Goal: Transaction & Acquisition: Purchase product/service

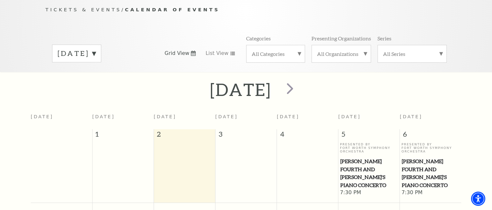
scroll to position [65, 0]
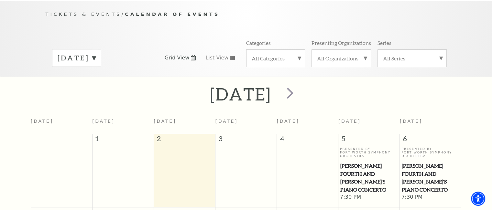
click at [96, 53] on label "September 2025" at bounding box center [77, 58] width 38 height 10
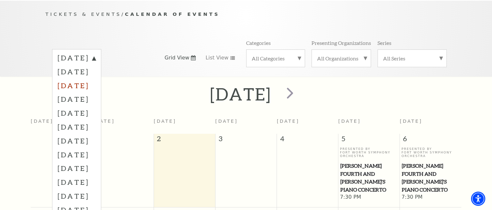
click at [95, 79] on label "November 2025" at bounding box center [77, 86] width 38 height 14
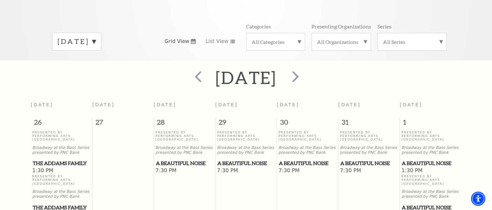
scroll to position [186, 0]
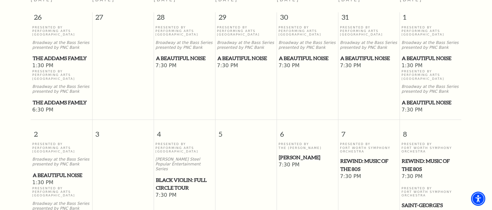
click at [412, 54] on span "A Beautiful Noise" at bounding box center [431, 58] width 58 height 8
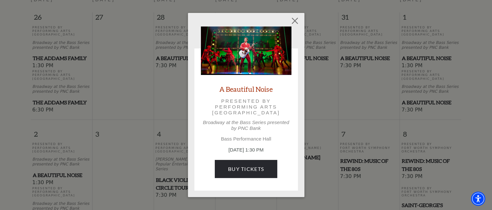
click at [404, 72] on div "A Beautiful Noise Presented by Performing Arts Fort Worth Broadway at the Bass …" at bounding box center [246, 105] width 492 height 210
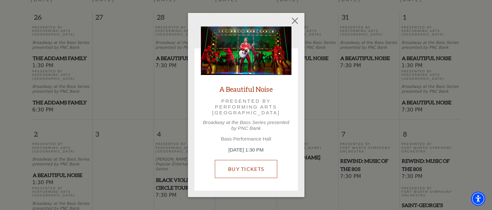
drag, startPoint x: 242, startPoint y: 174, endPoint x: 249, endPoint y: 165, distance: 11.2
click at [243, 174] on link "Buy Tickets" at bounding box center [246, 169] width 62 height 18
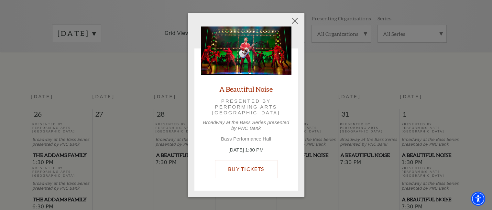
scroll to position [10, 0]
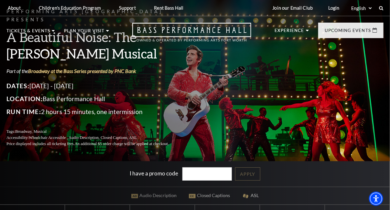
click at [330, 5] on link "Login" at bounding box center [334, 8] width 22 height 16
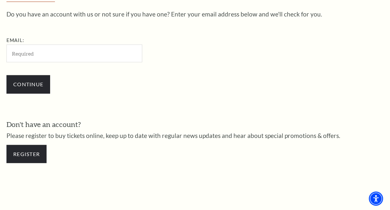
scroll to position [194, 0]
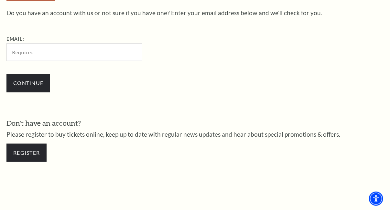
type input "[EMAIL_ADDRESS][DOMAIN_NAME]"
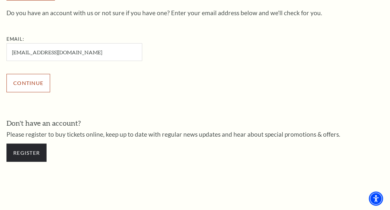
click at [26, 78] on input "Continue" at bounding box center [28, 83] width 44 height 18
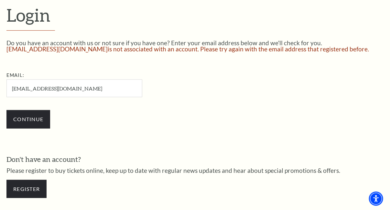
scroll to position [277, 0]
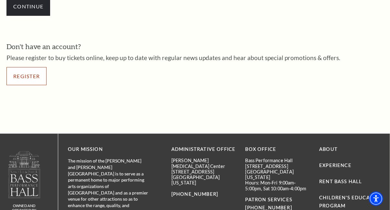
click at [27, 75] on link "Register" at bounding box center [26, 76] width 40 height 18
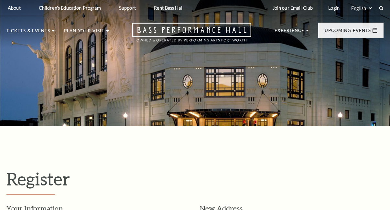
select select "1"
select select "[GEOGRAPHIC_DATA]"
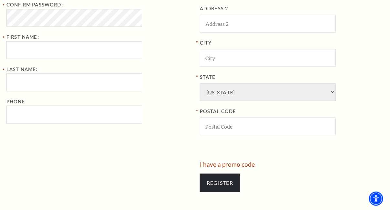
scroll to position [187, 0]
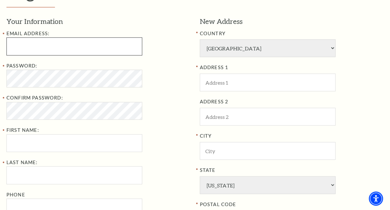
click at [51, 46] on input "Email Address:" at bounding box center [74, 47] width 136 height 18
type input "raleyclemente051@gmail.com"
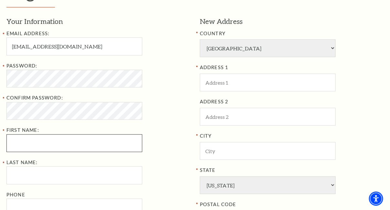
type input "Foster"
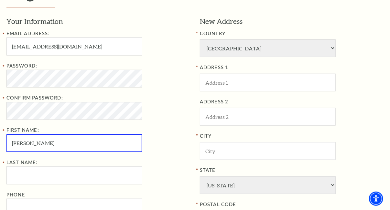
type input "Fox"
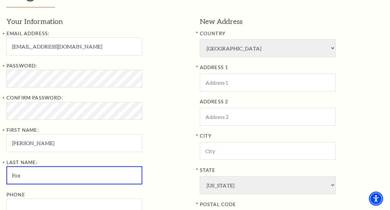
type input "7693767194"
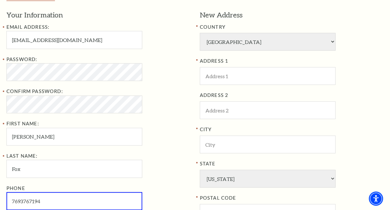
type input "Lubbock"
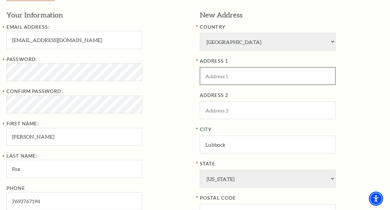
click at [245, 71] on input "ADDRESS 1" at bounding box center [268, 76] width 136 height 18
paste input "4708 113th St"
type input "4708 113th St"
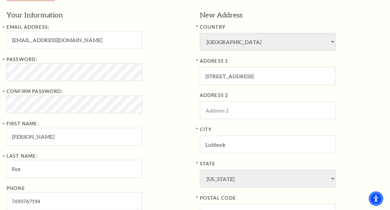
click at [33, 61] on label "Password:" at bounding box center [21, 60] width 31 height 6
click at [168, 79] on div "Password:" at bounding box center [98, 69] width 184 height 26
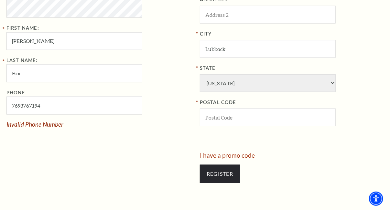
scroll to position [291, 0]
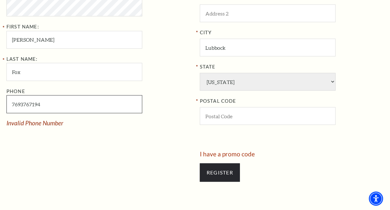
click at [44, 104] on input "7693767194" at bounding box center [74, 104] width 136 height 18
type input "769-376-7194"
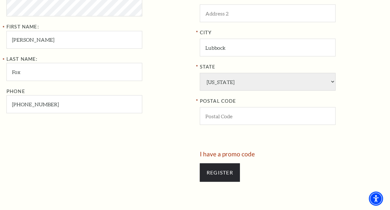
click at [49, 120] on div "Your Information Email Address: raleyclemente051@gmail.com Password: Confirm Pa…" at bounding box center [100, 32] width 189 height 238
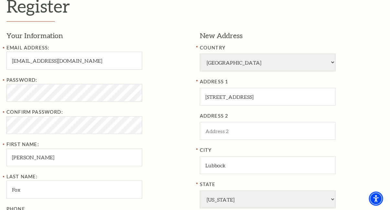
scroll to position [161, 0]
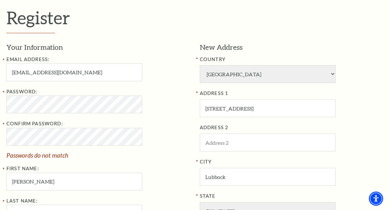
click at [175, 123] on div "Confirm Password: Passwords do not match" at bounding box center [98, 139] width 184 height 39
click at [156, 124] on div "Confirm Password: Passwords do not match" at bounding box center [98, 139] width 184 height 39
click at [173, 126] on div "Confirm Password: Passwords do not match" at bounding box center [98, 139] width 184 height 39
click at [162, 121] on div "Confirm Password: Passwords do not match" at bounding box center [98, 139] width 184 height 39
click at [161, 134] on div "Confirm Password: Passwords do not match" at bounding box center [98, 139] width 184 height 39
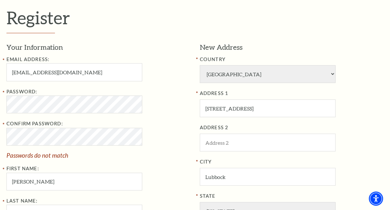
click at [158, 110] on div "Password:" at bounding box center [98, 101] width 184 height 26
click at [161, 134] on div "Confirm Password: Passwords do not match" at bounding box center [98, 139] width 184 height 39
click at [149, 126] on div "Confirm Password: Passwords do not match" at bounding box center [98, 139] width 184 height 39
click at [176, 115] on div "Password: Confirm Password: Passwords do not match First Name: Foster" at bounding box center [98, 139] width 184 height 103
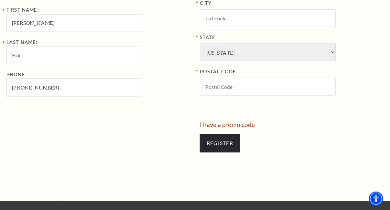
scroll to position [323, 0]
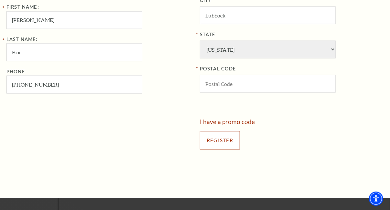
click at [223, 141] on input "Register" at bounding box center [220, 140] width 40 height 18
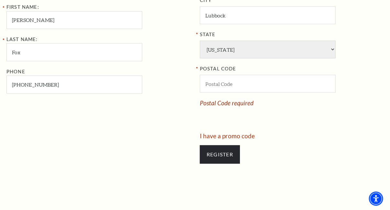
scroll to position [194, 0]
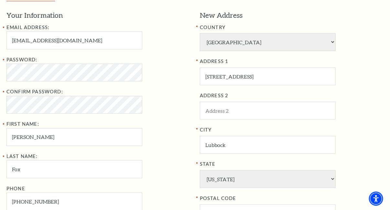
click at [163, 108] on div "Confirm Password:" at bounding box center [98, 101] width 184 height 26
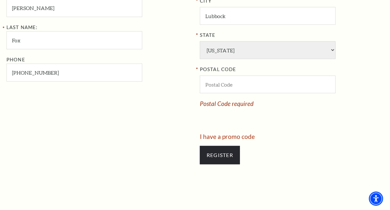
scroll to position [323, 0]
click at [209, 151] on input "Register" at bounding box center [220, 155] width 40 height 18
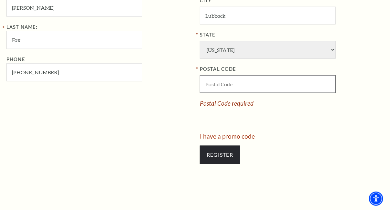
click at [219, 85] on input "POSTAL CODE" at bounding box center [268, 84] width 136 height 18
paste input "79424"
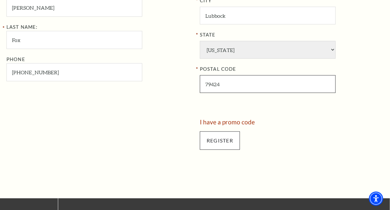
type input "79424"
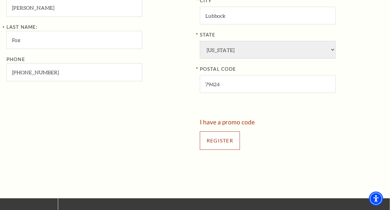
click at [219, 139] on input "Register" at bounding box center [220, 141] width 40 height 18
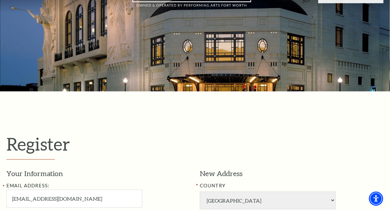
scroll to position [32, 0]
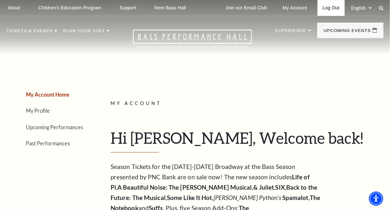
click at [331, 8] on link "Log Out" at bounding box center [331, 8] width 27 height 16
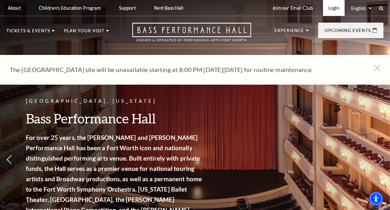
click at [331, 11] on link "Login" at bounding box center [334, 8] width 22 height 16
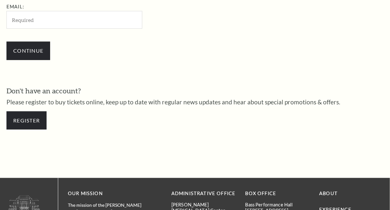
type input "[EMAIL_ADDRESS][DOMAIN_NAME]"
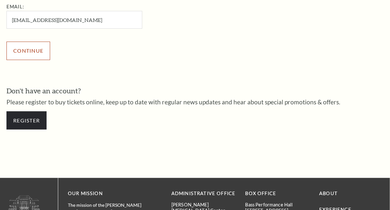
click at [37, 48] on input "Continue" at bounding box center [28, 51] width 44 height 18
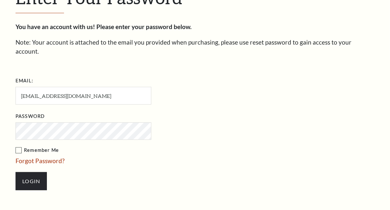
scroll to position [239, 0]
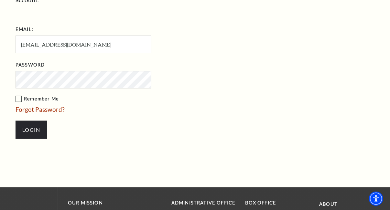
click at [19, 95] on label "Remember Me" at bounding box center [116, 99] width 201 height 8
click at [0, 0] on input "Remember Me" at bounding box center [0, 0] width 0 height 0
click at [30, 125] on input "Login" at bounding box center [31, 130] width 31 height 18
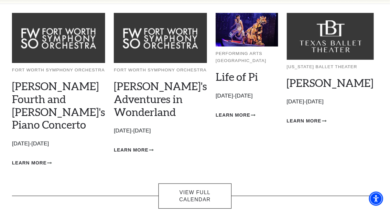
scroll to position [65, 0]
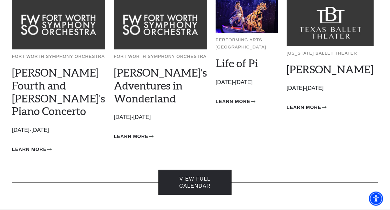
click at [185, 171] on link "View Full Calendar" at bounding box center [195, 183] width 73 height 26
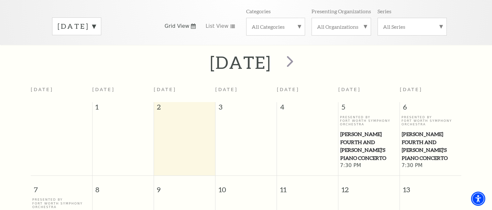
scroll to position [89, 0]
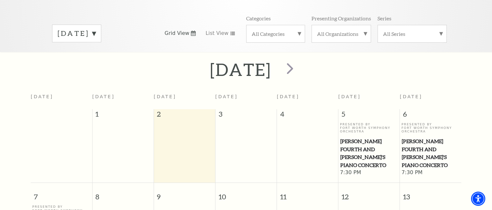
click at [96, 28] on label "[DATE]" at bounding box center [77, 33] width 38 height 10
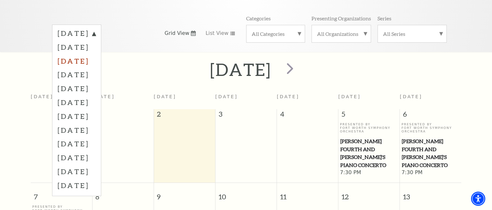
click at [96, 54] on label "[DATE]" at bounding box center [77, 61] width 38 height 14
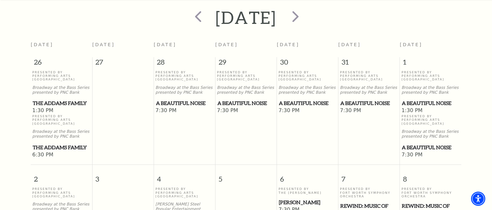
scroll to position [154, 0]
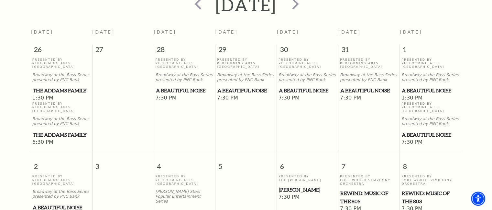
click at [413, 87] on span "A Beautiful Noise" at bounding box center [431, 91] width 58 height 8
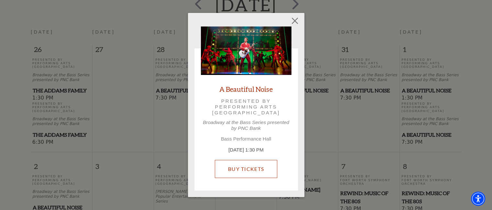
drag, startPoint x: 238, startPoint y: 169, endPoint x: 260, endPoint y: 160, distance: 23.2
click at [238, 169] on link "Buy Tickets" at bounding box center [246, 169] width 62 height 18
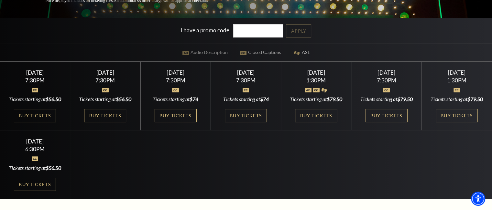
scroll to position [162, 0]
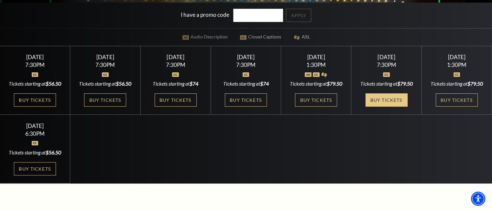
click at [390, 107] on link "Buy Tickets" at bounding box center [387, 100] width 42 height 13
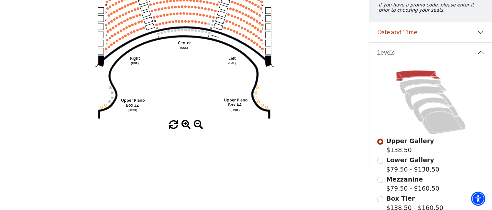
scroll to position [94, 0]
click at [381, 164] on input "Lower Gallery$79.50 - $138.50\a" at bounding box center [380, 161] width 6 height 6
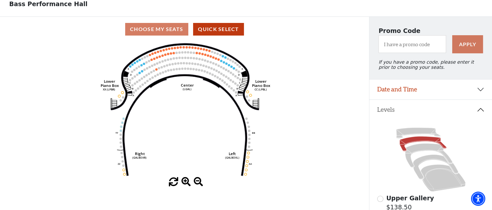
scroll to position [32, 0]
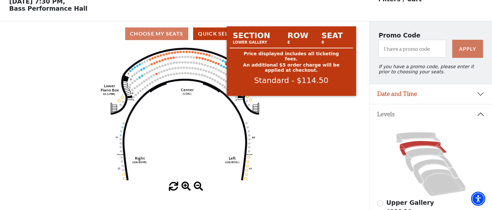
click at [223, 62] on circle at bounding box center [223, 61] width 2 height 2
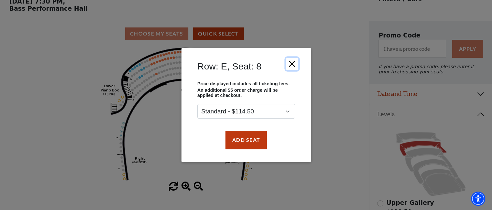
click at [291, 67] on button "Close" at bounding box center [292, 64] width 12 height 12
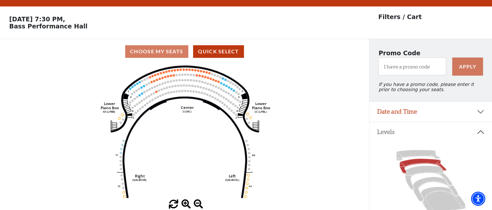
scroll to position [0, 0]
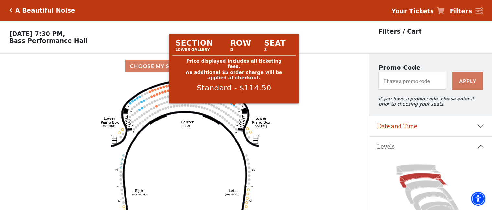
click at [233, 106] on circle at bounding box center [234, 105] width 2 height 2
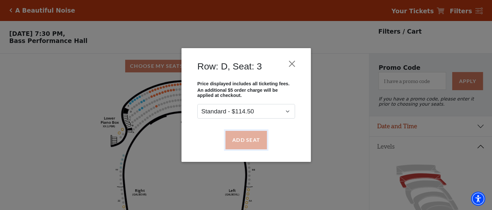
click at [238, 140] on button "Add Seat" at bounding box center [245, 140] width 41 height 18
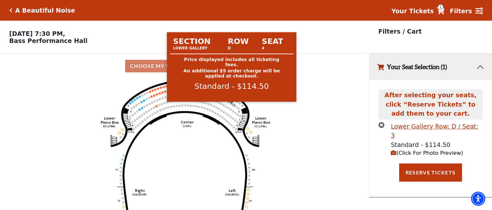
click at [231, 105] on circle at bounding box center [231, 104] width 2 height 2
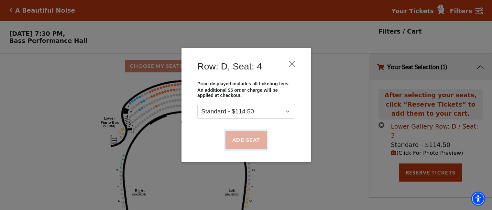
click at [244, 140] on button "Add Seat" at bounding box center [245, 140] width 41 height 18
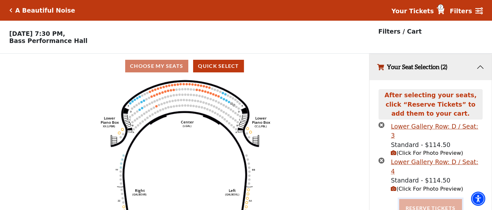
click at [434, 199] on button "Reserve Tickets" at bounding box center [430, 208] width 63 height 18
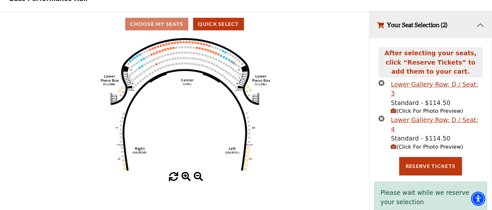
scroll to position [44, 0]
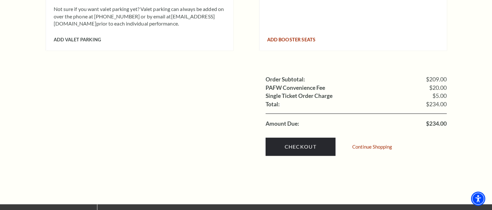
scroll to position [615, 0]
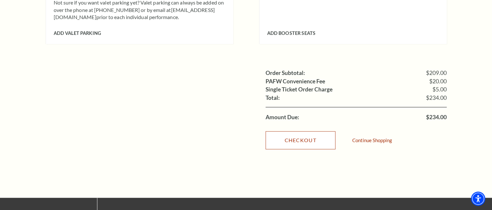
click at [313, 132] on link "Checkout" at bounding box center [301, 140] width 70 height 18
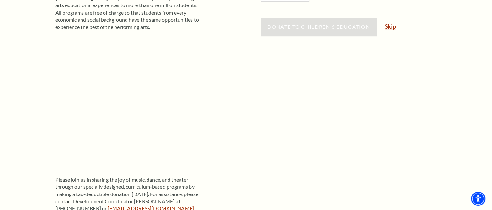
click at [389, 26] on link "Skip" at bounding box center [390, 26] width 11 height 6
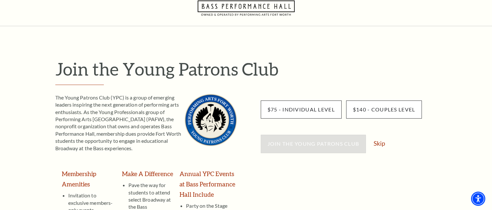
scroll to position [129, 0]
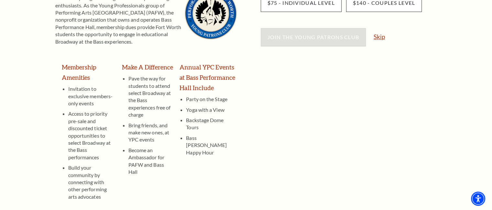
click at [379, 35] on link "Skip" at bounding box center [379, 37] width 11 height 6
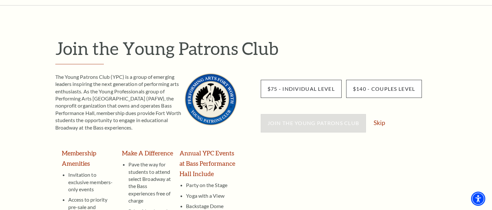
scroll to position [32, 0]
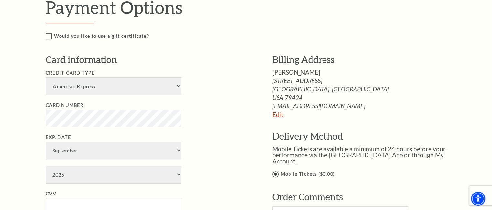
scroll to position [324, 0]
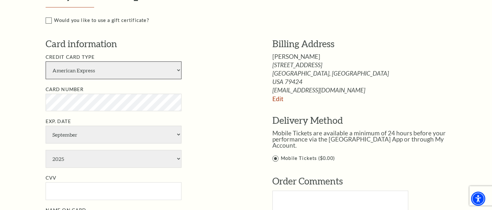
click at [124, 65] on select "American Express Visa Master Card Discover" at bounding box center [114, 70] width 136 height 18
select select "24"
click at [46, 61] on select "American Express Visa Master Card Discover" at bounding box center [114, 70] width 136 height 18
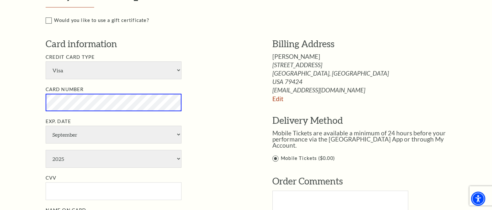
click at [212, 104] on li "Card Number" at bounding box center [149, 99] width 207 height 26
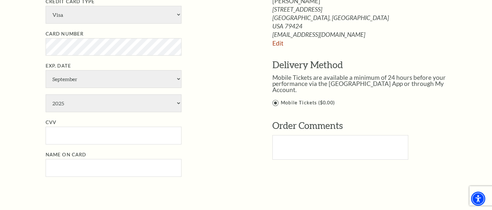
scroll to position [388, 0]
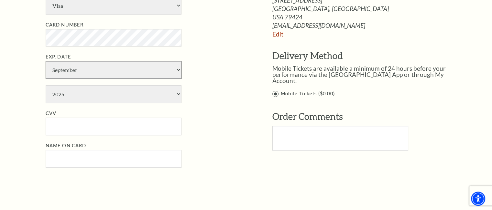
click at [114, 71] on select "January February March April May June July August September October November De…" at bounding box center [114, 70] width 136 height 18
select select "8"
click at [46, 61] on select "January February March April May June July August September October November De…" at bounding box center [114, 70] width 136 height 18
click at [126, 95] on select "2025 2026 2027 2028 2029 2030 2031 2032 2033 2034" at bounding box center [114, 94] width 136 height 18
select select "2028"
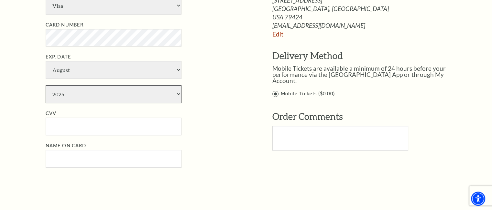
click at [46, 85] on select "2025 2026 2027 2028 2029 2030 2031 2032 2033 2034" at bounding box center [114, 94] width 136 height 18
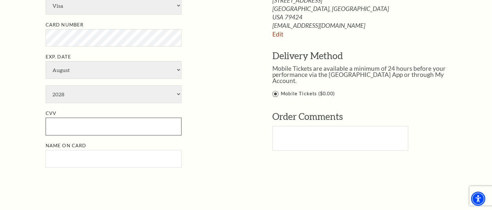
click at [124, 125] on input "CVV" at bounding box center [114, 127] width 136 height 18
paste input "147"
type input "147"
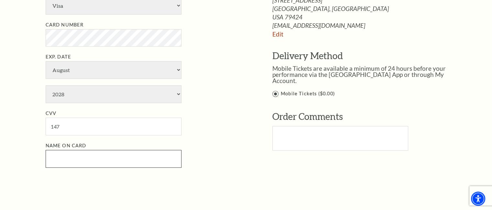
click at [128, 156] on input "Name on Card" at bounding box center [114, 159] width 136 height 18
click at [122, 161] on input "Name on Card" at bounding box center [114, 159] width 136 height 18
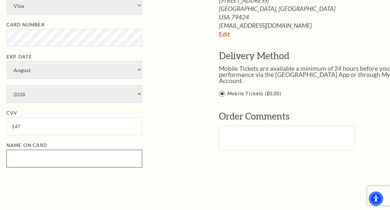
click at [39, 158] on input "Name on Card" at bounding box center [74, 159] width 136 height 18
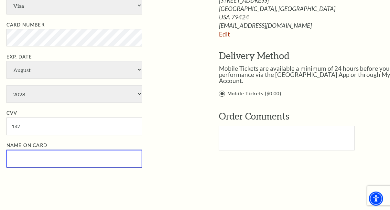
paste input "Foster Fox"
type input "Foster Fox"
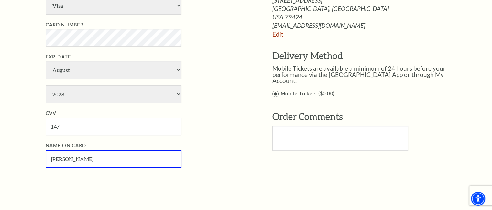
click at [207, 111] on li "CVV 147" at bounding box center [149, 123] width 207 height 26
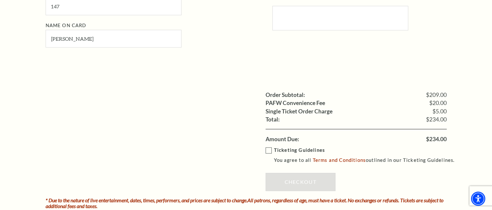
scroll to position [518, 0]
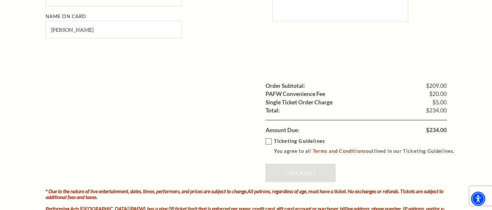
click at [268, 139] on label "Ticketing Guidelines You agree to all Terms and Conditions outlined in our Tick…" at bounding box center [363, 147] width 195 height 18
click at [0, 0] on input "Ticketing Guidelines You agree to all Terms and Conditions outlined in our Tick…" at bounding box center [0, 0] width 0 height 0
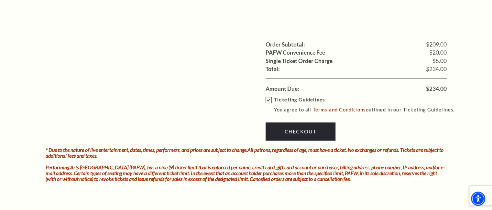
scroll to position [550, 0]
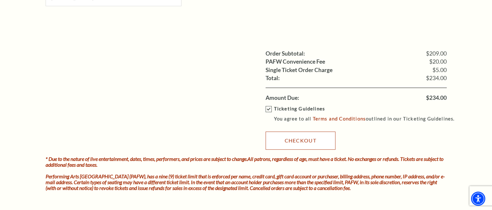
click at [292, 144] on link "Checkout" at bounding box center [301, 141] width 70 height 18
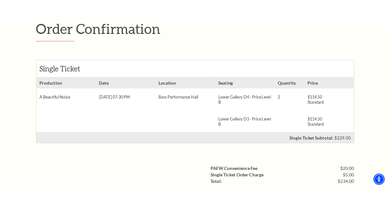
scroll to position [92, 0]
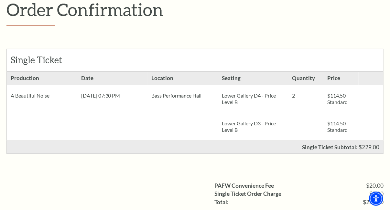
click at [370, 203] on span "$234.00" at bounding box center [373, 203] width 21 height 6
copy ul "$234.00"
